Goal: Task Accomplishment & Management: Use online tool/utility

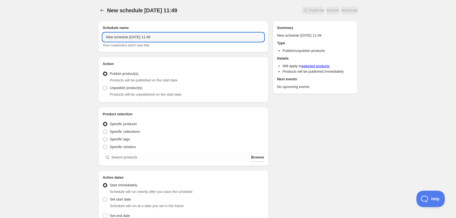
drag, startPoint x: 162, startPoint y: 38, endPoint x: 68, endPoint y: 33, distance: 94.3
click at [68, 33] on div "New schedule [DATE] 11:49. This page is ready New schedule [DATE] 11:49 Duplica…" at bounding box center [228, 208] width 456 height 416
type input "AOS 下架"
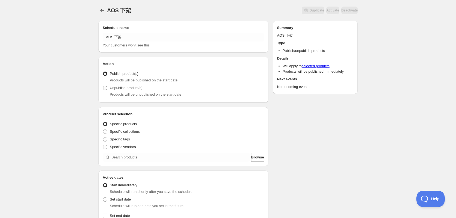
click at [119, 88] on span "Unpublish product(s)" at bounding box center [126, 88] width 33 height 4
click at [103, 86] on input "Unpublish product(s)" at bounding box center [103, 86] width 0 height 0
radio input "true"
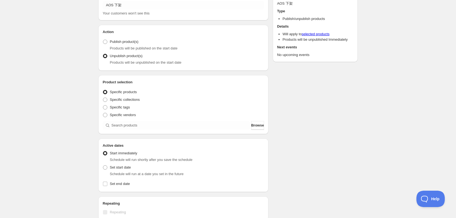
scroll to position [82, 0]
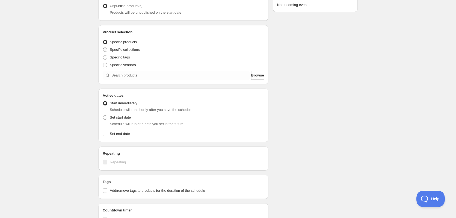
click at [130, 52] on span "Specific collections" at bounding box center [125, 50] width 30 height 4
click at [103, 48] on input "Specific collections" at bounding box center [103, 48] width 0 height 0
radio input "true"
click at [130, 44] on span "Specific products" at bounding box center [123, 41] width 27 height 5
click at [103, 40] on input "Specific products" at bounding box center [103, 40] width 0 height 0
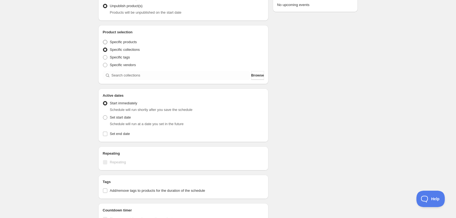
radio input "true"
click at [257, 75] on span "Browse" at bounding box center [257, 75] width 13 height 5
click at [342, 124] on div "Schedule name AOS 下架 Your customers won't see this Action Action Publish produc…" at bounding box center [226, 128] width 264 height 388
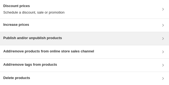
click at [57, 38] on h3 "Publish and/or unpublish products" at bounding box center [32, 37] width 59 height 5
